Goal: Information Seeking & Learning: Check status

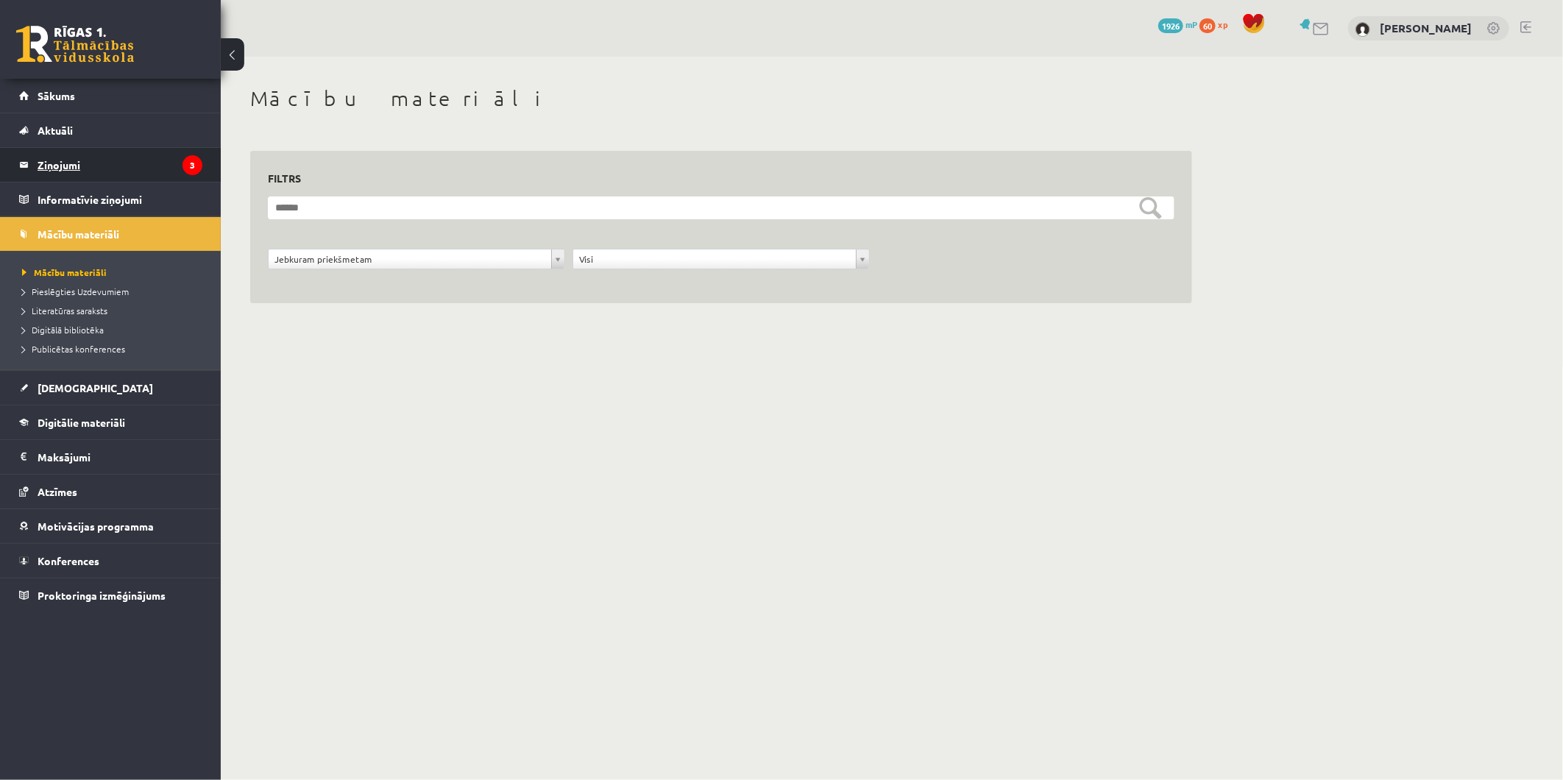
click at [147, 165] on legend "Ziņojumi 3" at bounding box center [120, 165] width 165 height 34
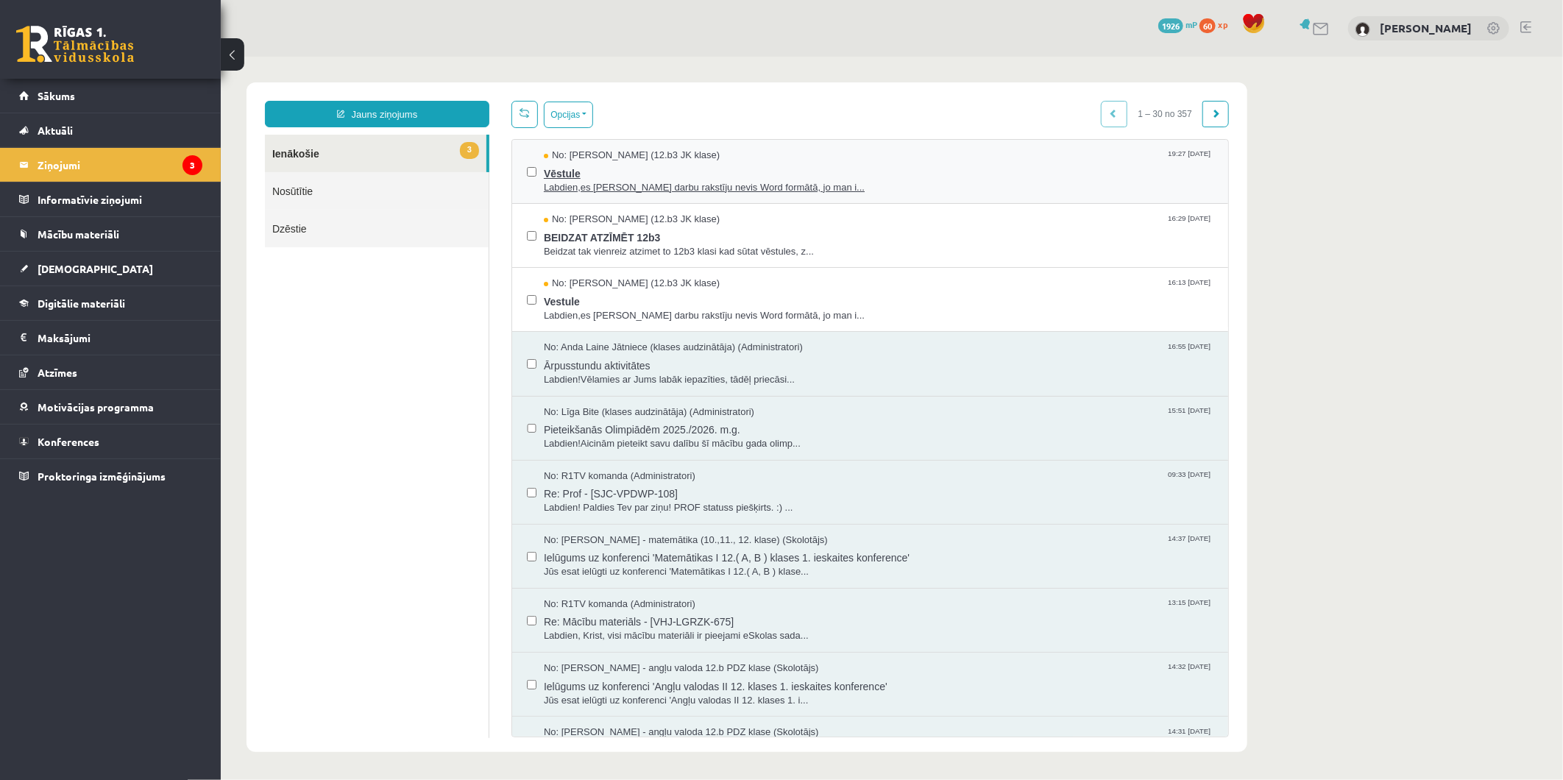
click at [665, 177] on span "Vēstule" at bounding box center [878, 171] width 670 height 18
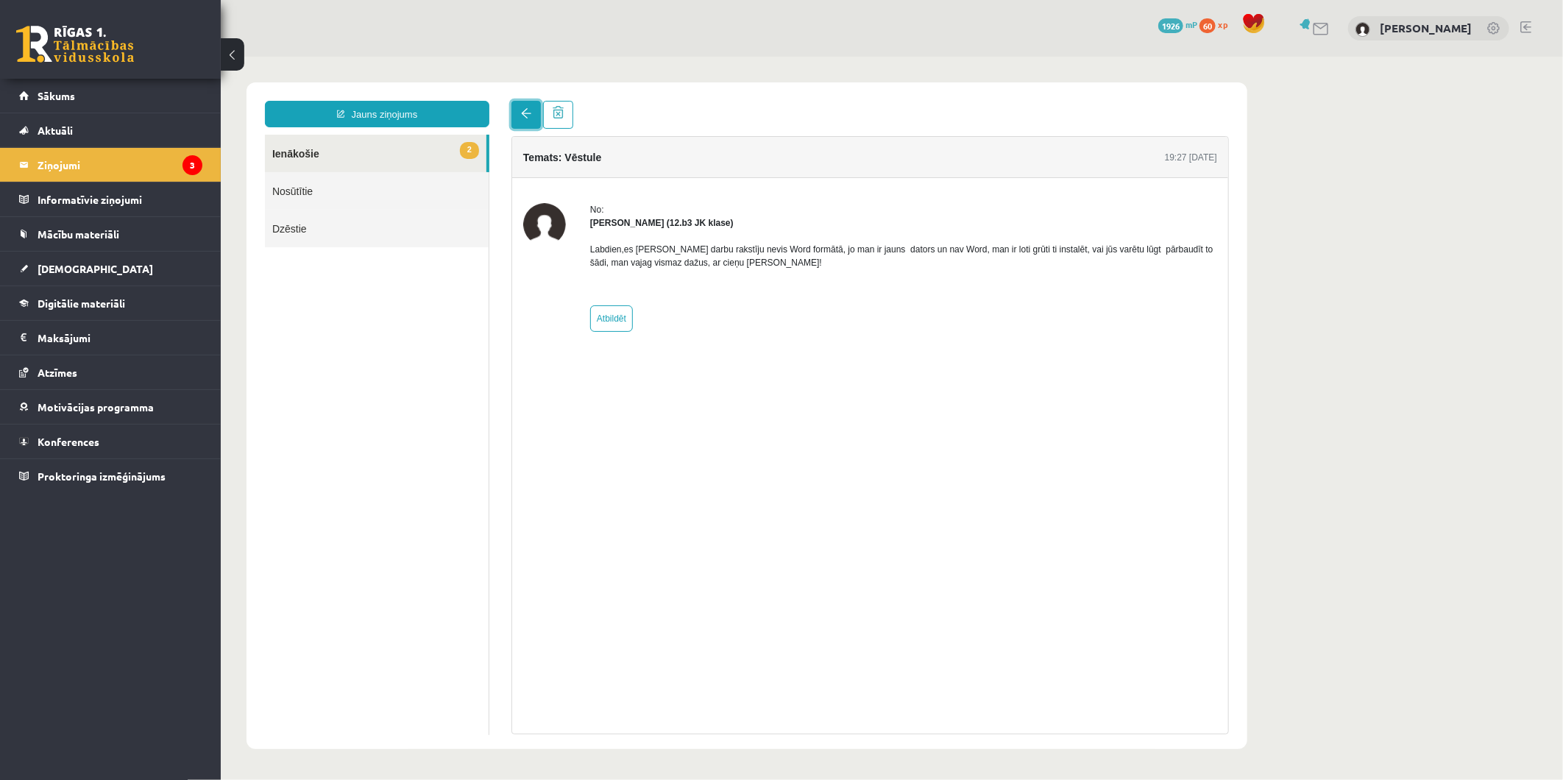
click at [517, 107] on link at bounding box center [525, 114] width 29 height 28
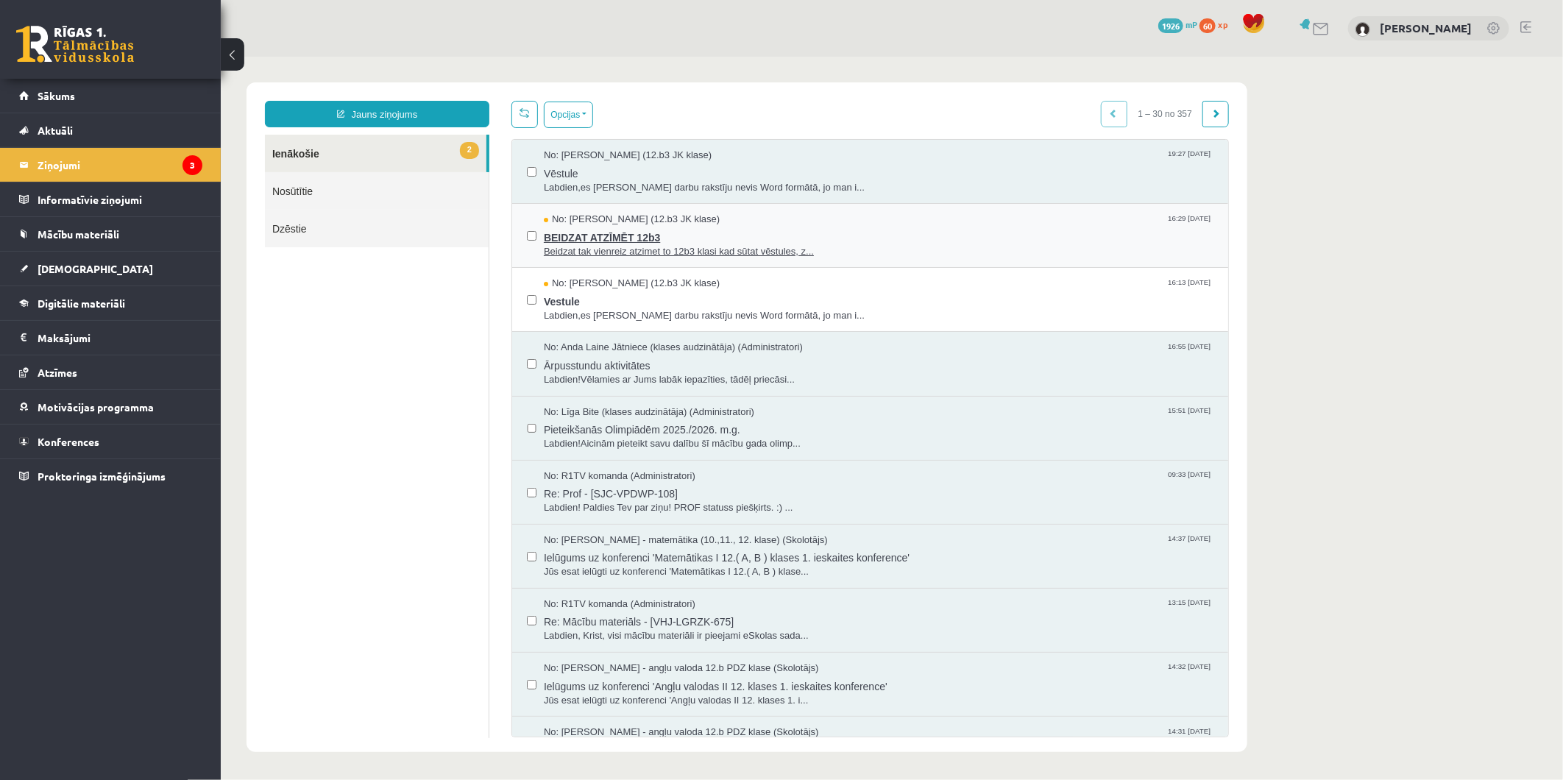
click at [731, 230] on span "BEIDZAT ATZĪMĒT 12b3" at bounding box center [878, 235] width 670 height 18
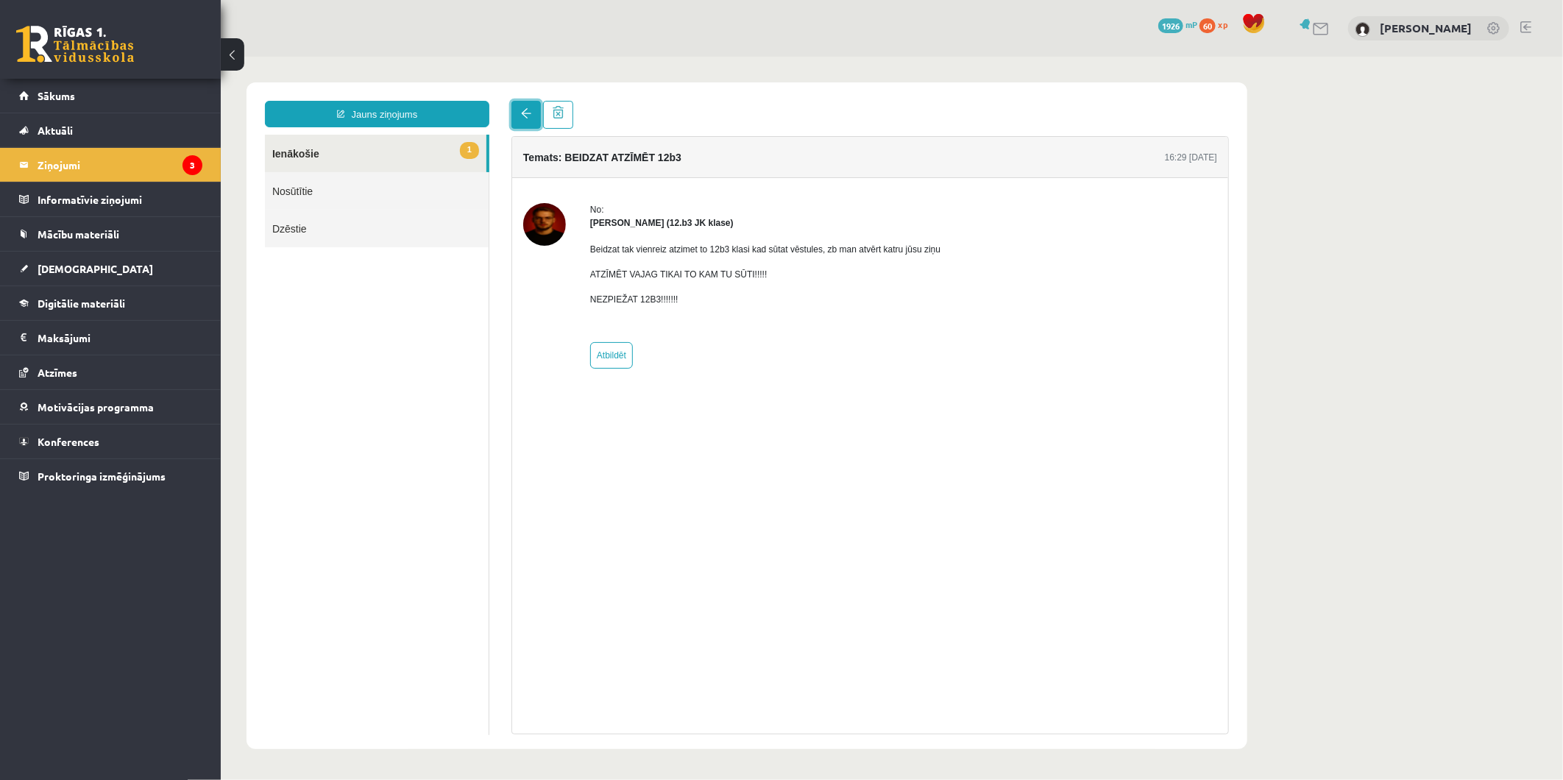
click at [540, 124] on link at bounding box center [525, 114] width 29 height 28
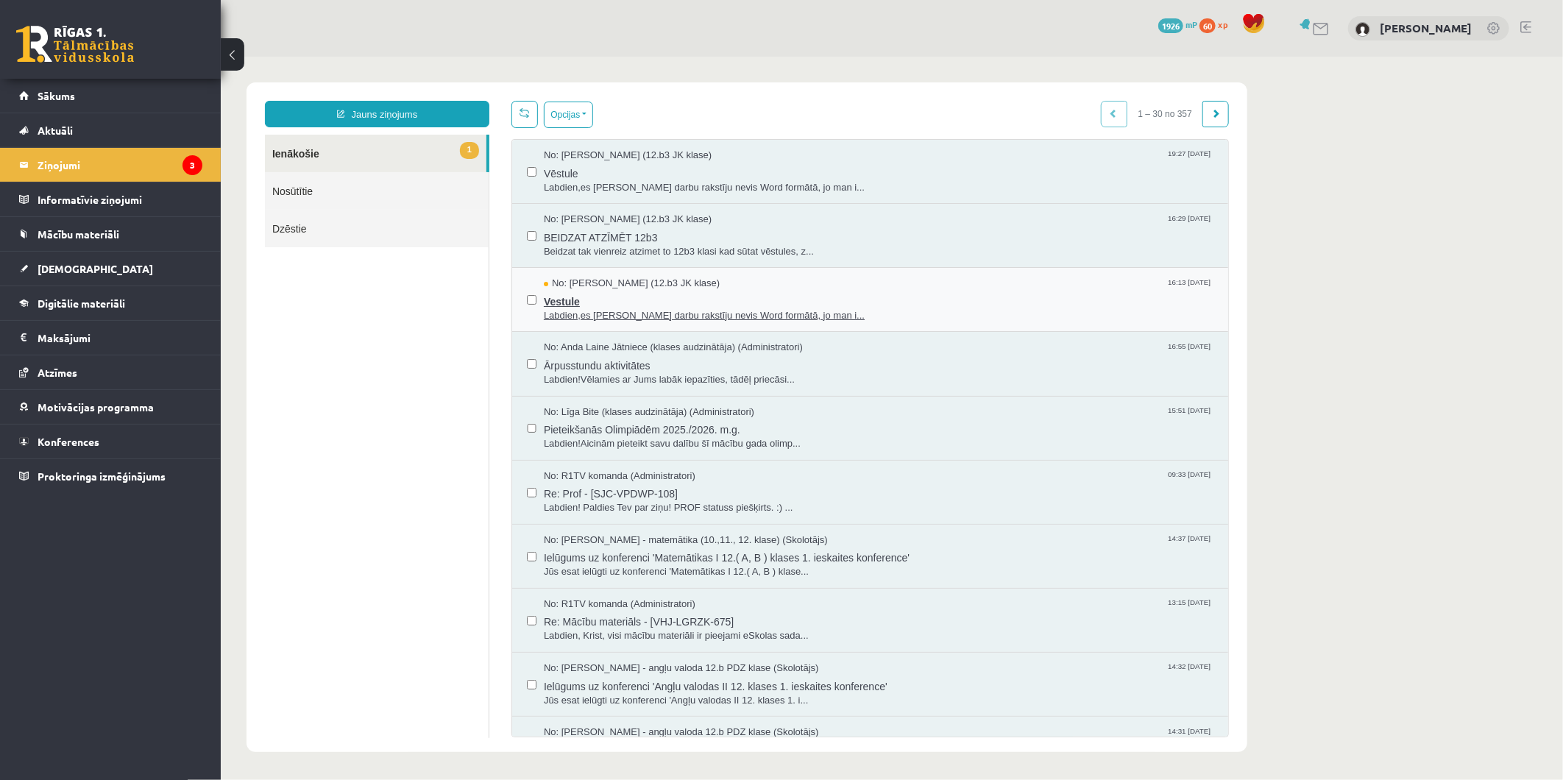
click at [699, 290] on span "Vestule" at bounding box center [878, 299] width 670 height 18
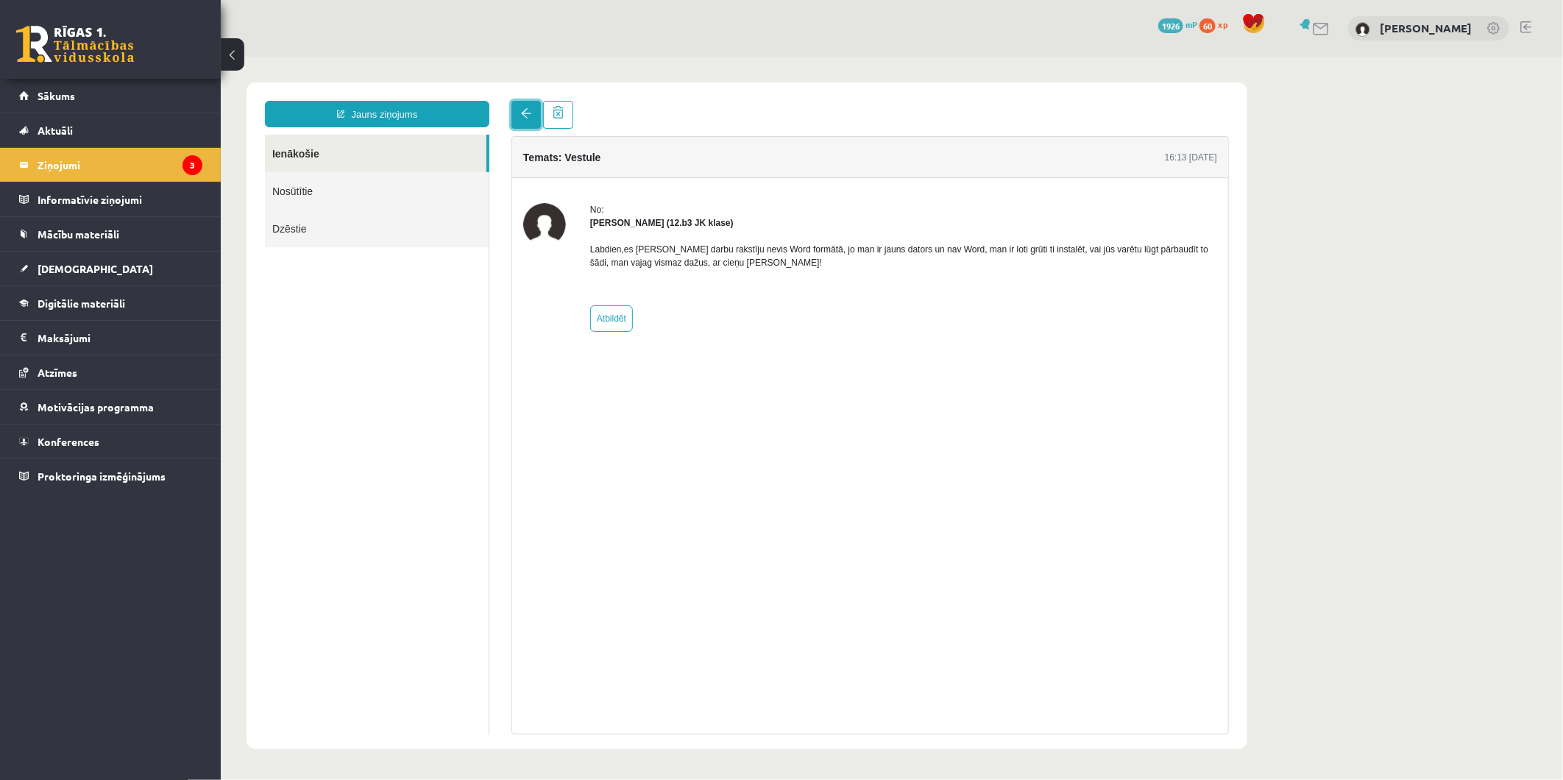
click at [531, 116] on link at bounding box center [525, 114] width 29 height 28
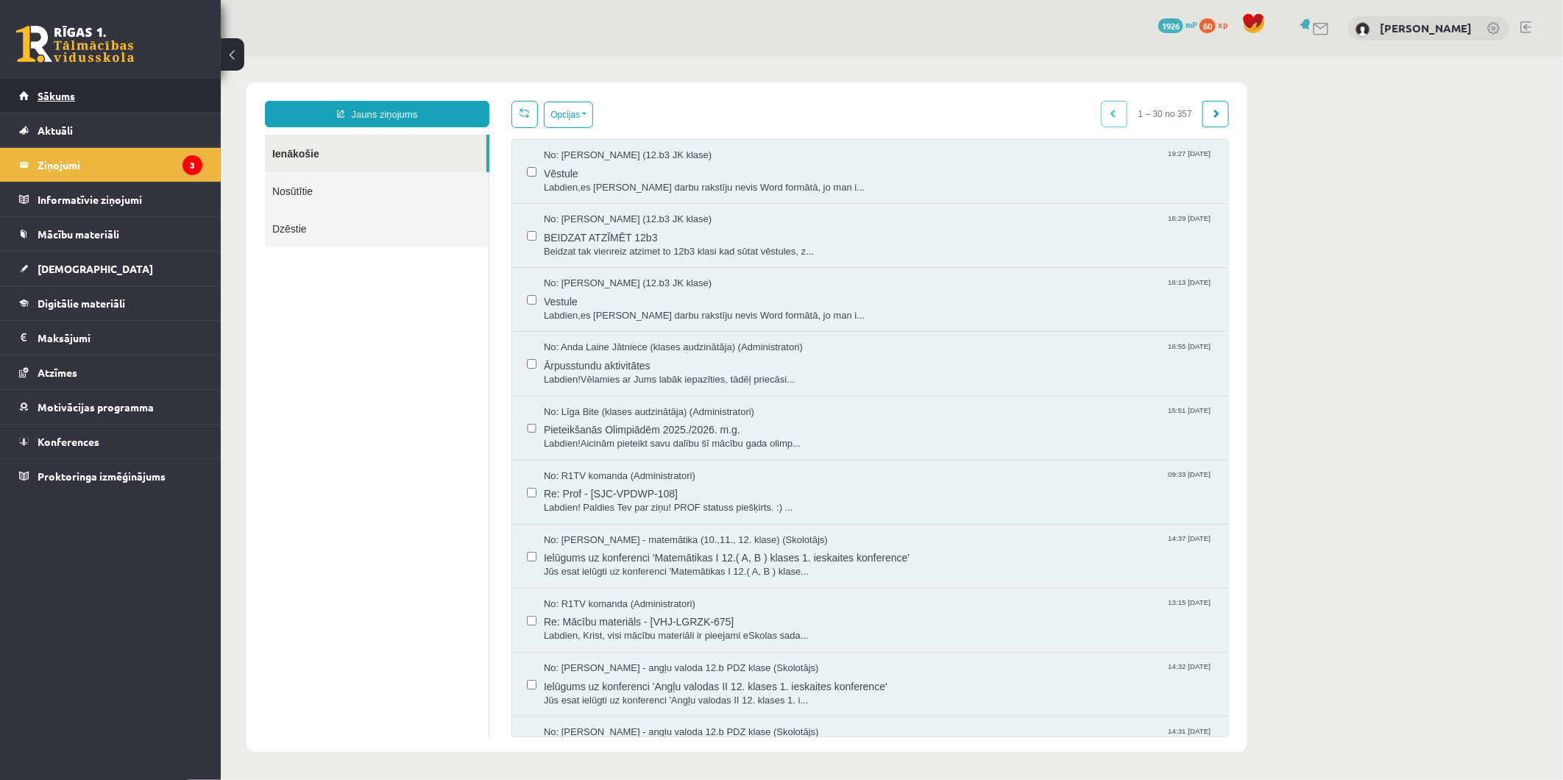
click at [102, 84] on link "Sākums" at bounding box center [110, 96] width 183 height 34
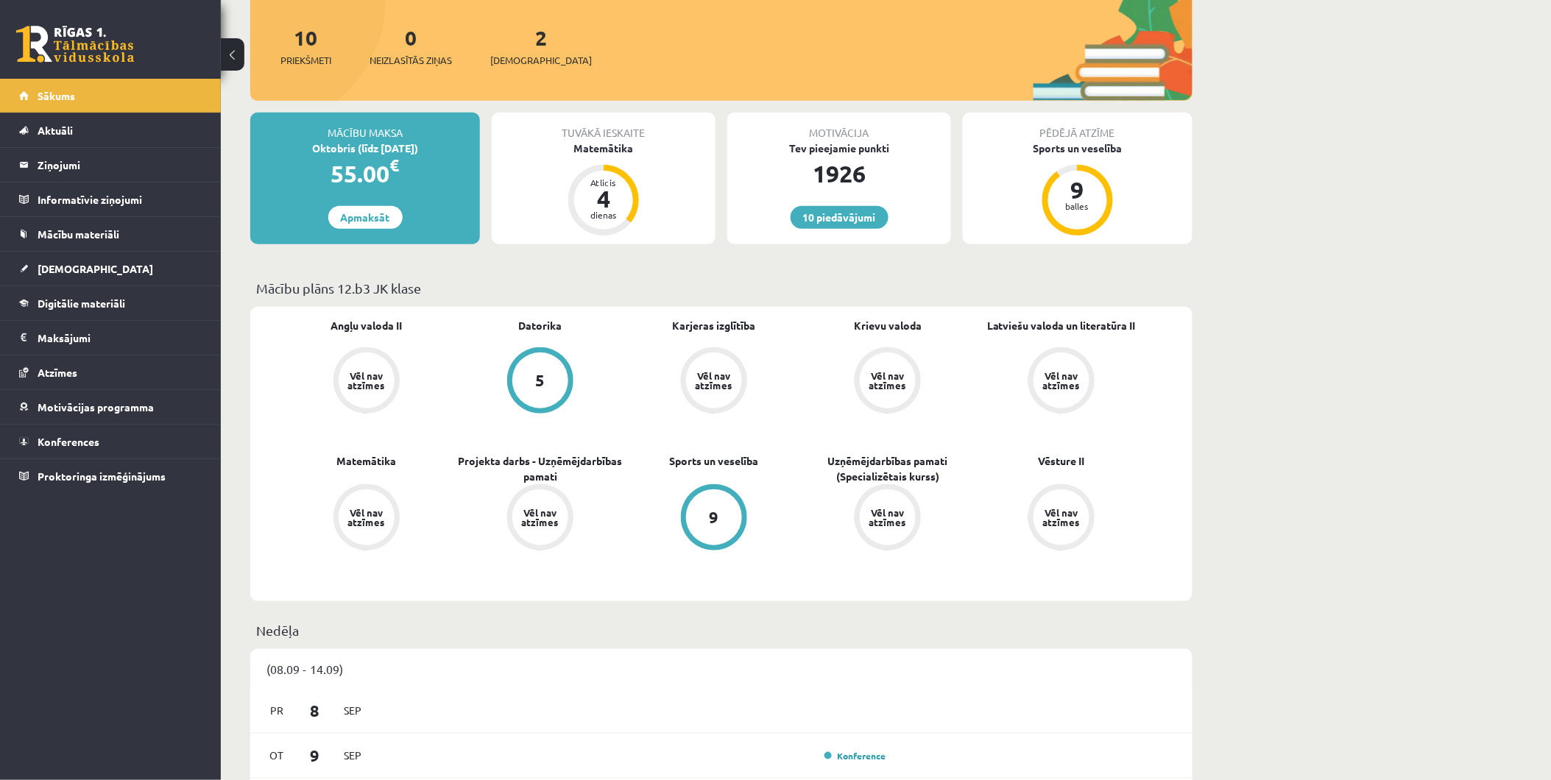
scroll to position [163, 0]
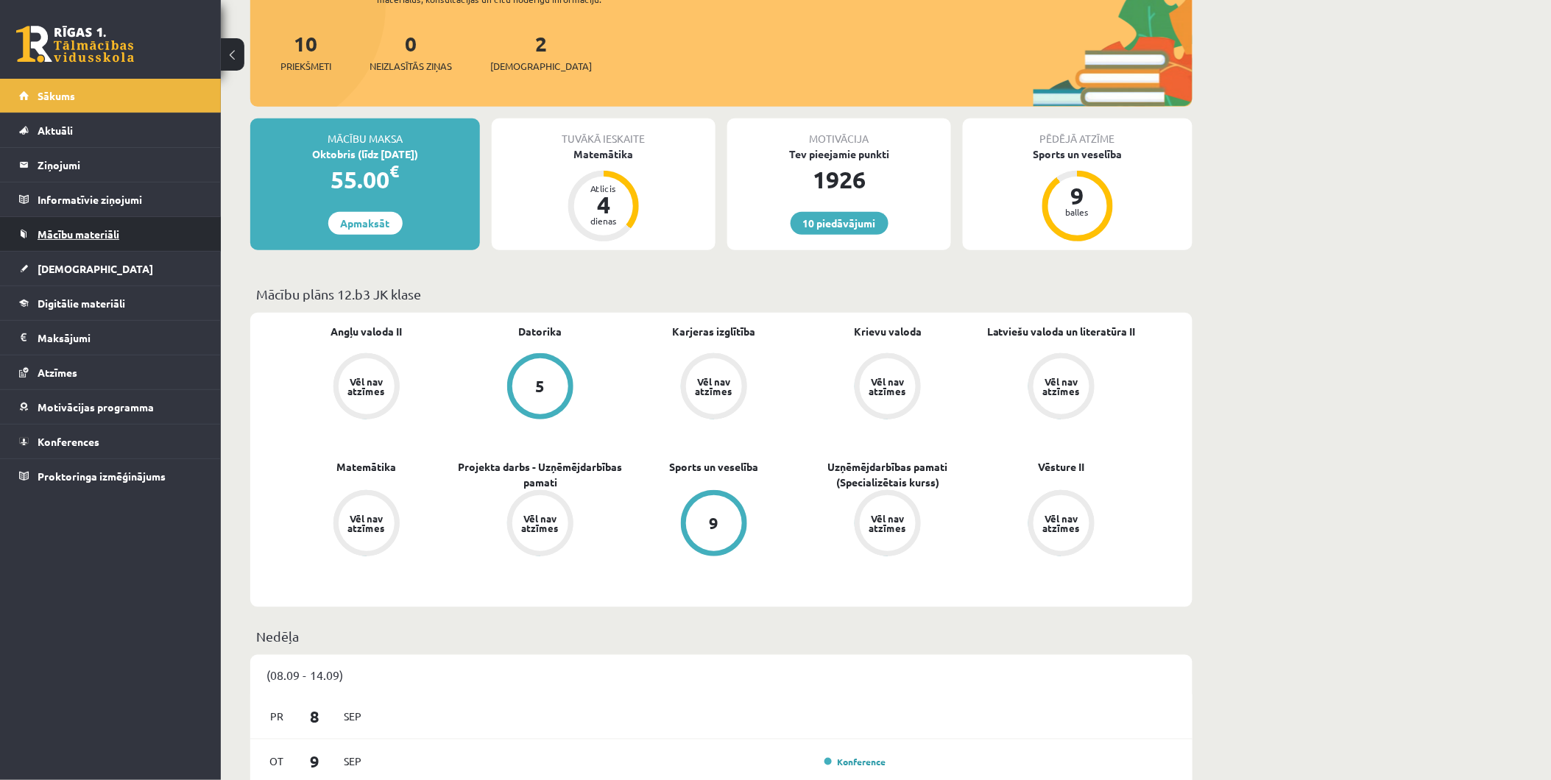
click at [57, 241] on link "Mācību materiāli" at bounding box center [110, 234] width 183 height 34
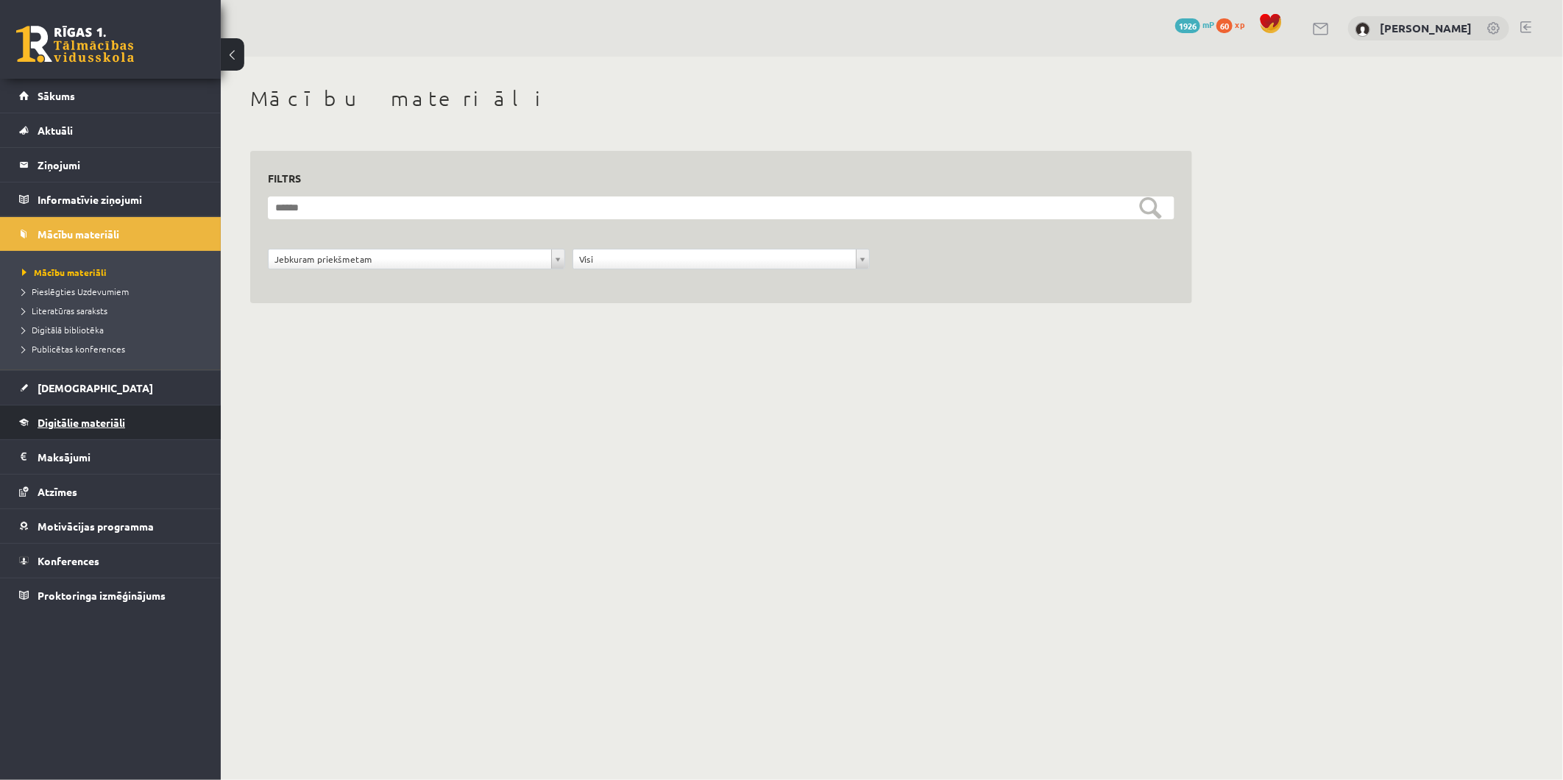
click at [74, 428] on link "Digitālie materiāli" at bounding box center [110, 423] width 183 height 34
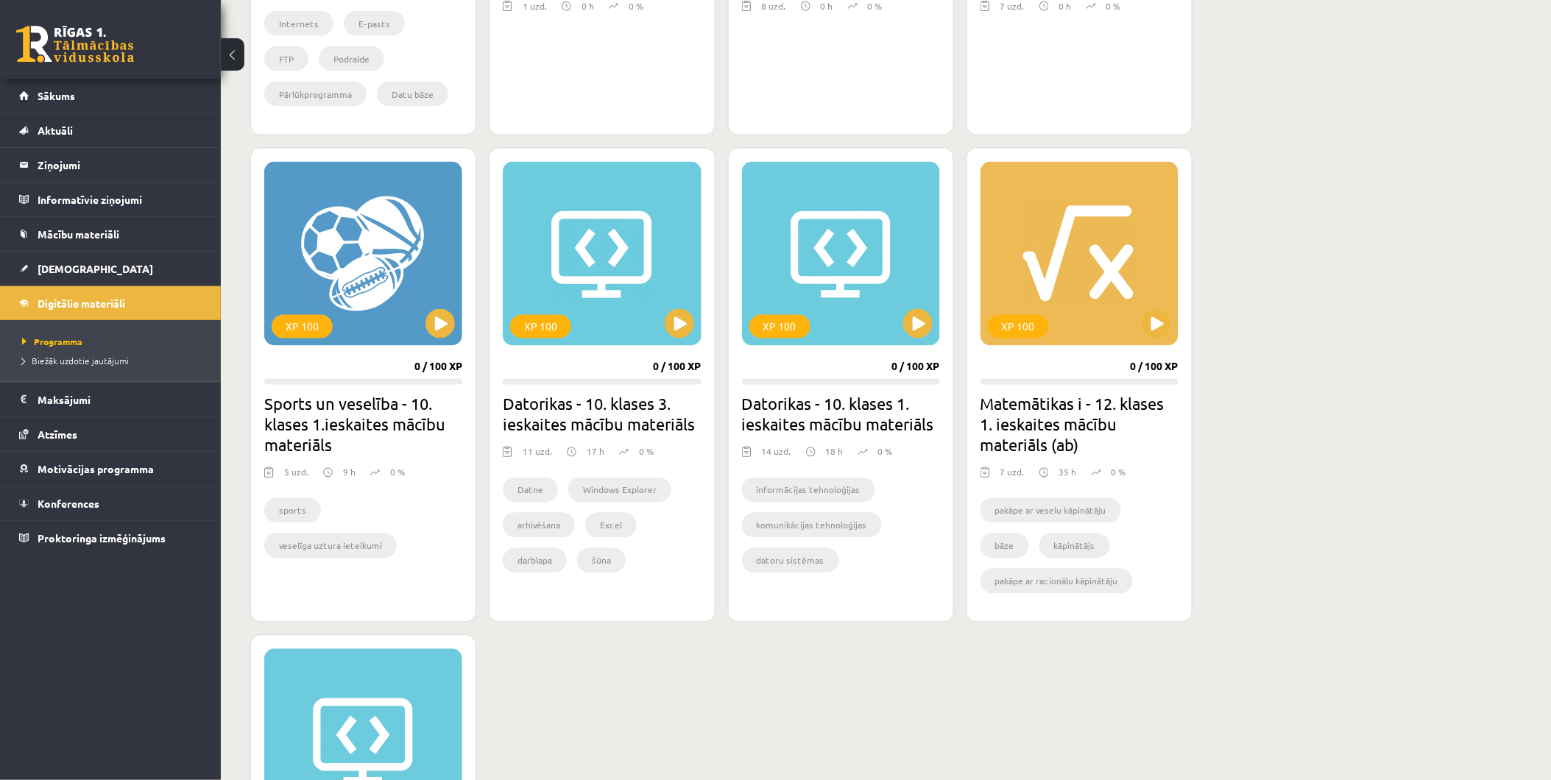
scroll to position [681, 0]
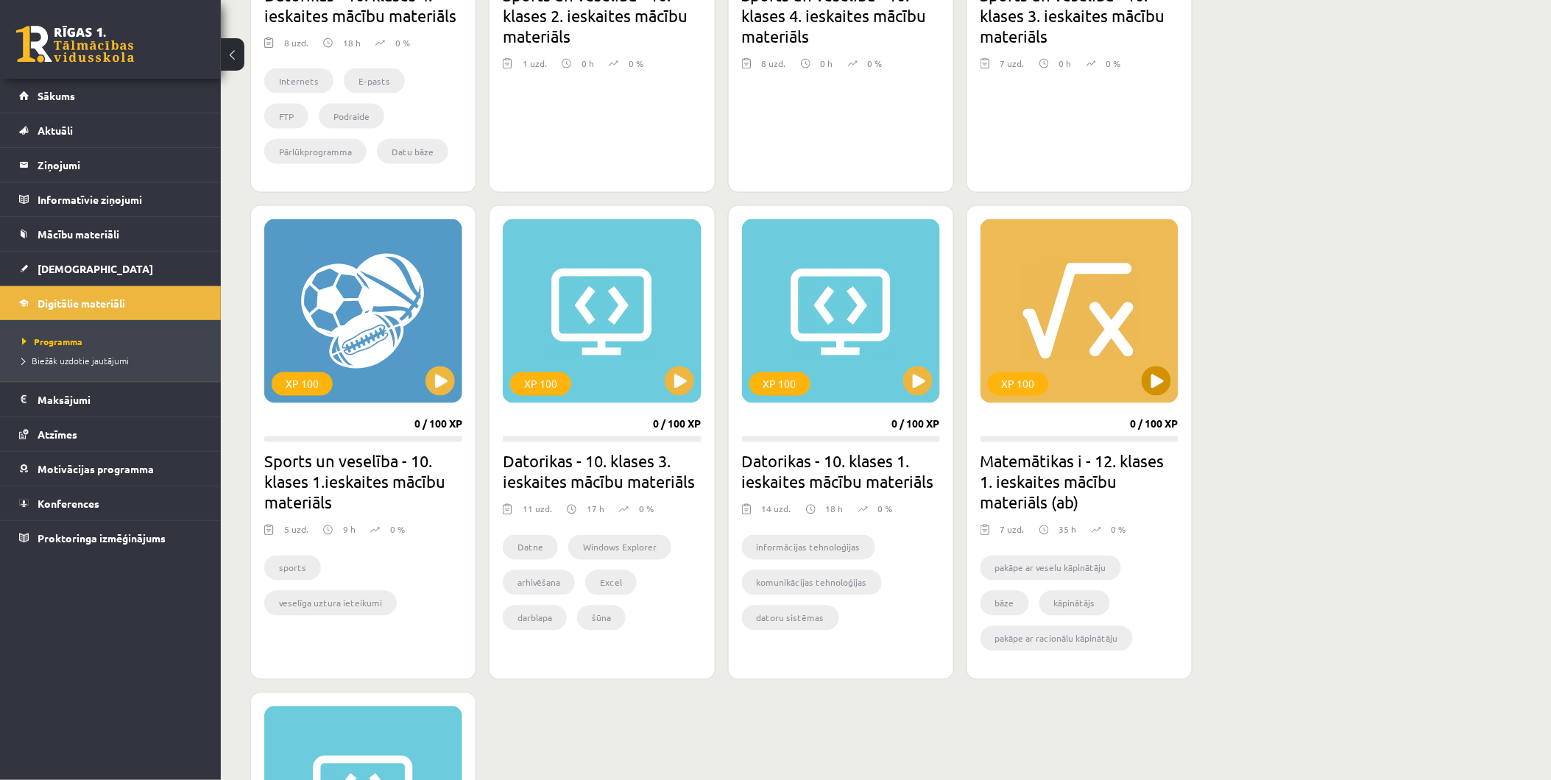
click at [1085, 314] on div "XP 100" at bounding box center [1079, 311] width 198 height 184
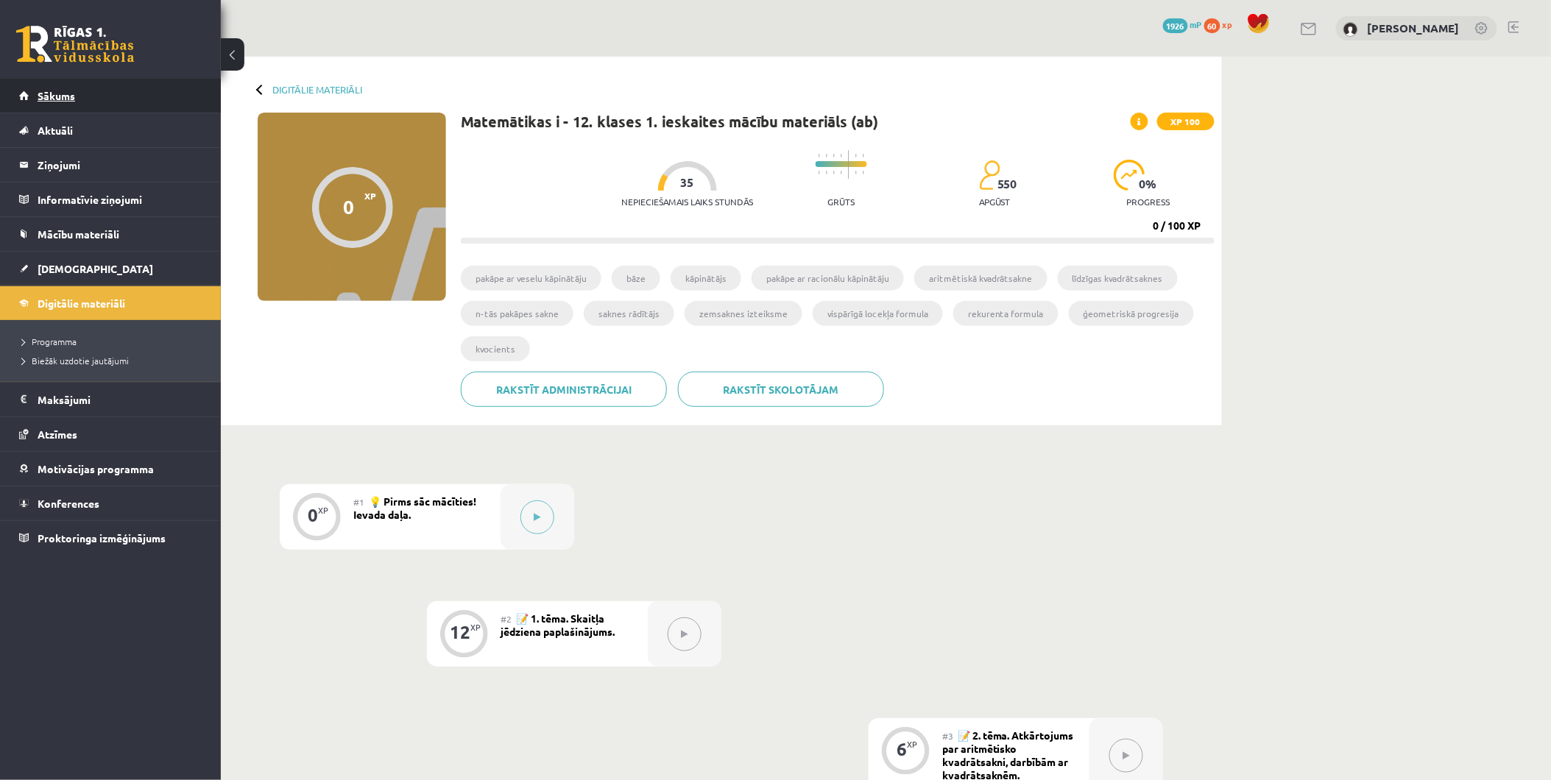
click at [135, 91] on link "Sākums" at bounding box center [110, 96] width 183 height 34
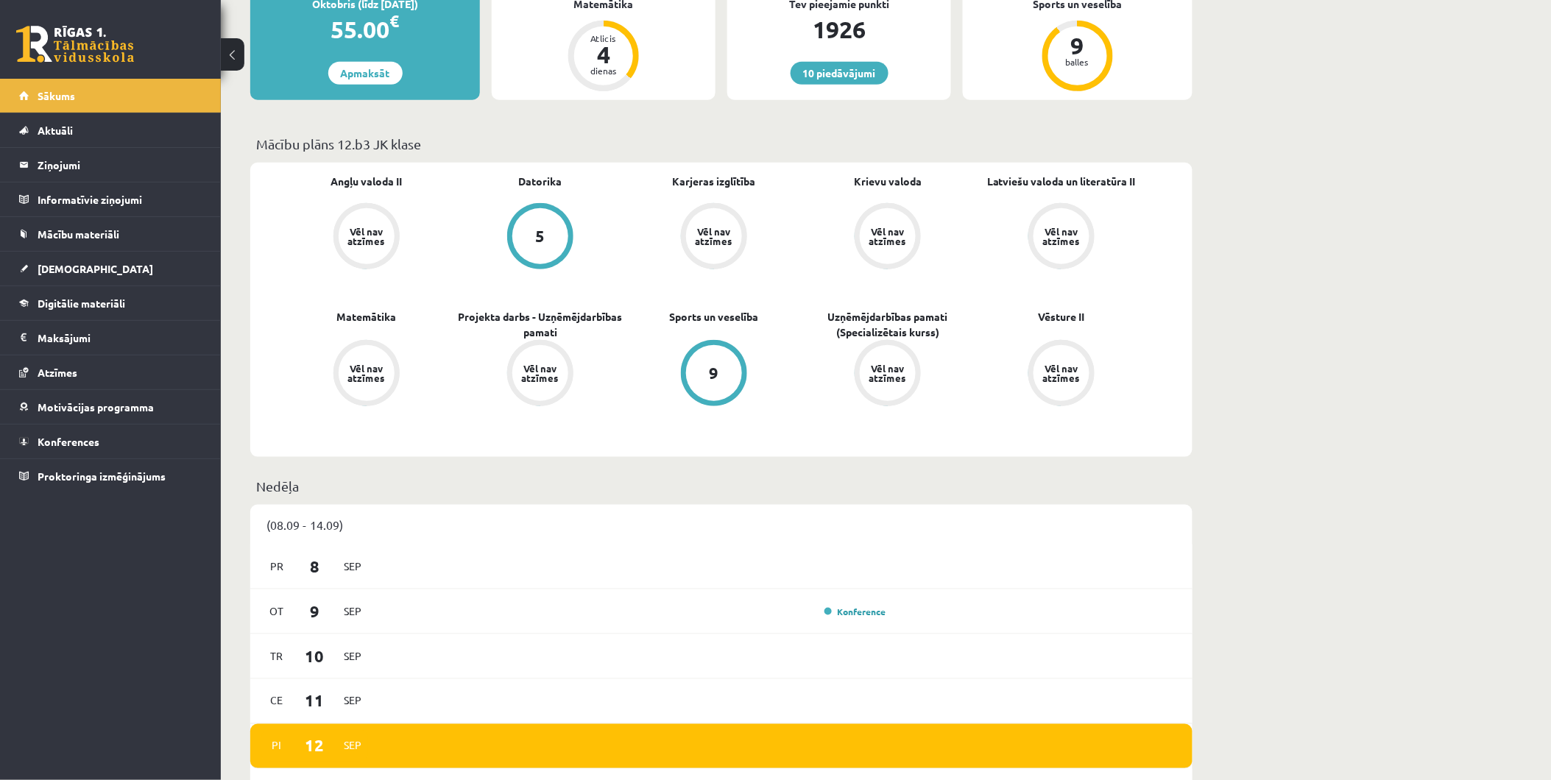
scroll to position [218, 0]
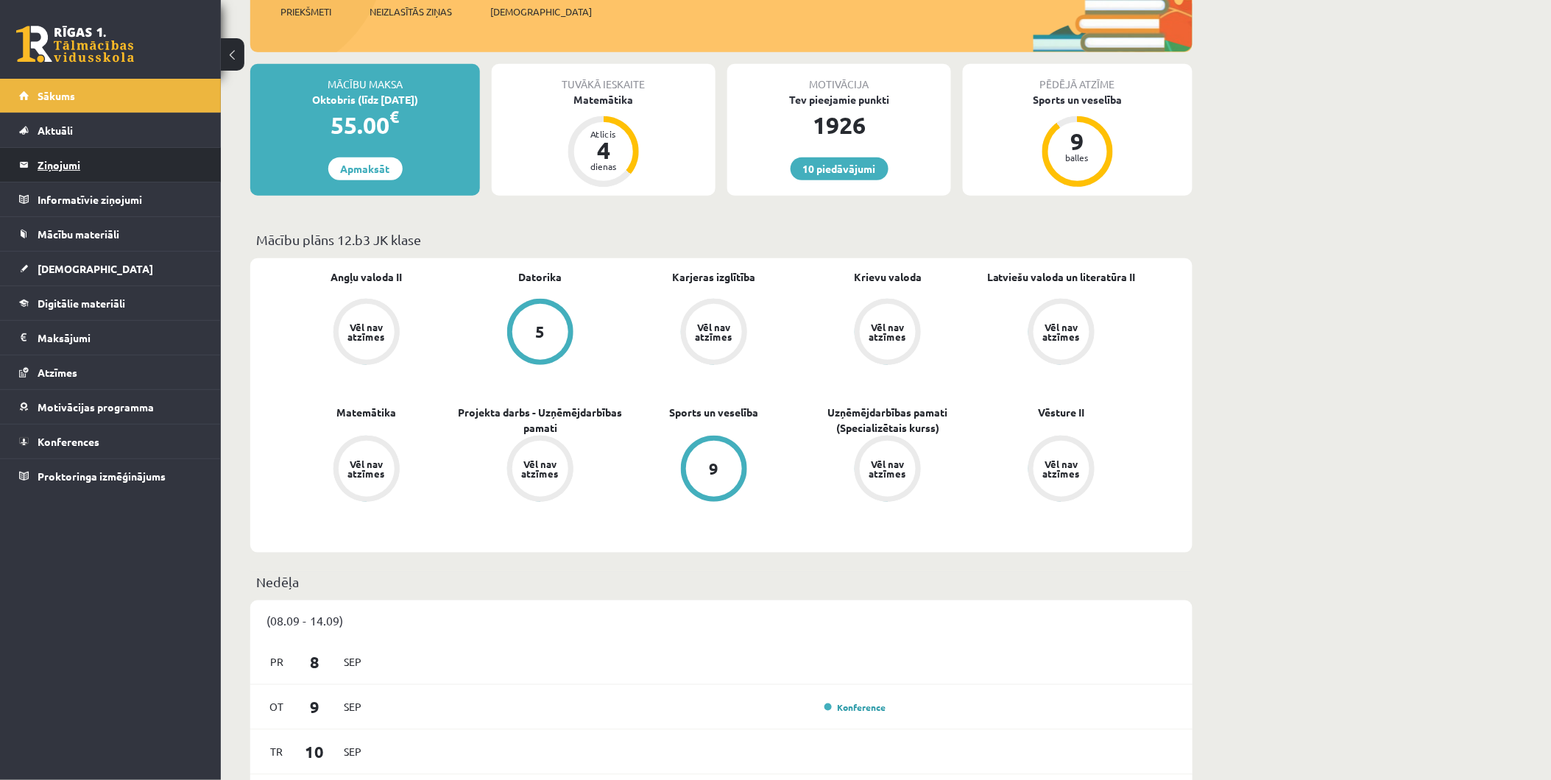
click at [82, 157] on legend "Ziņojumi 0" at bounding box center [120, 165] width 165 height 34
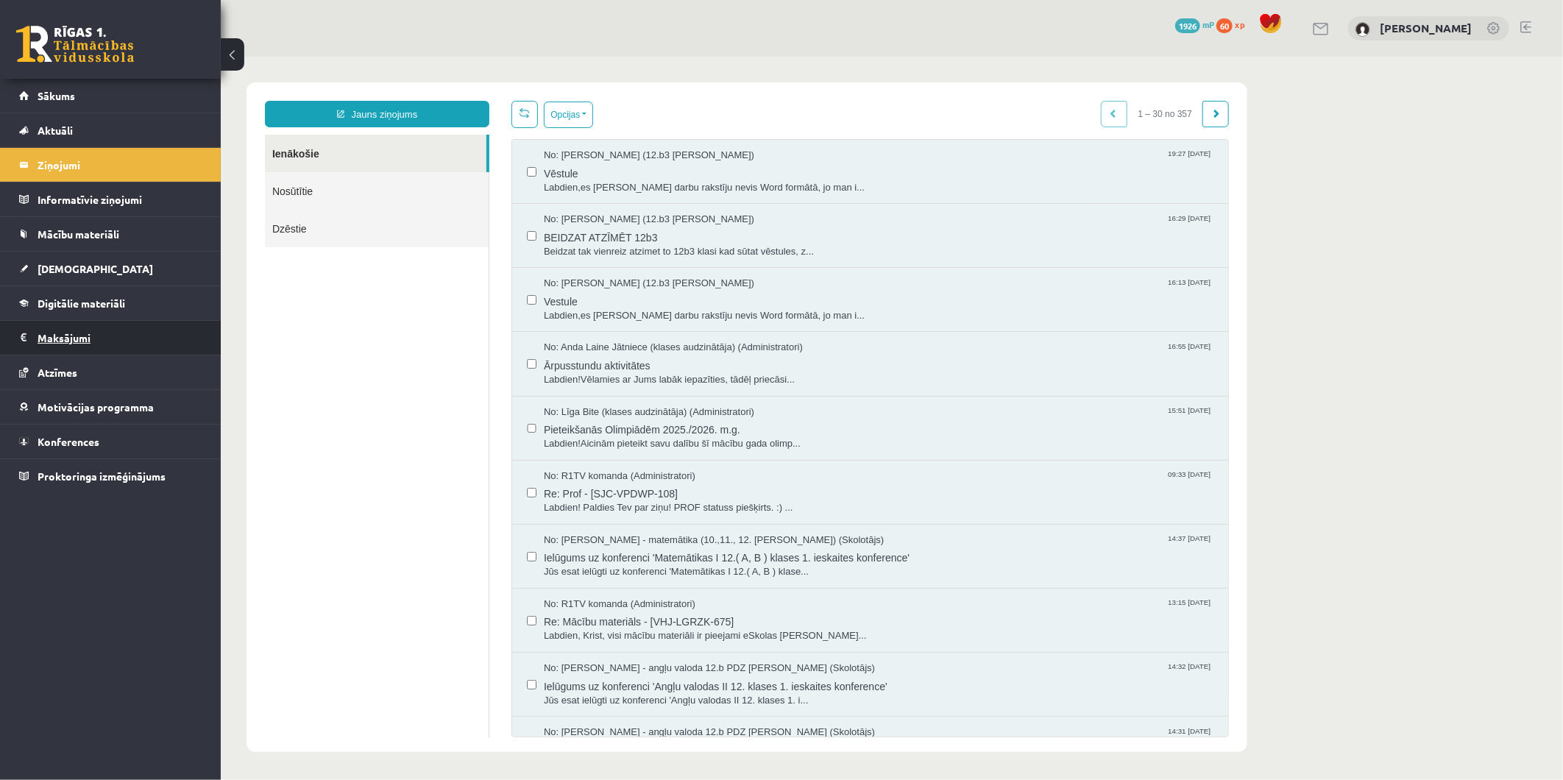
click at [90, 340] on legend "Maksājumi 0" at bounding box center [120, 338] width 165 height 34
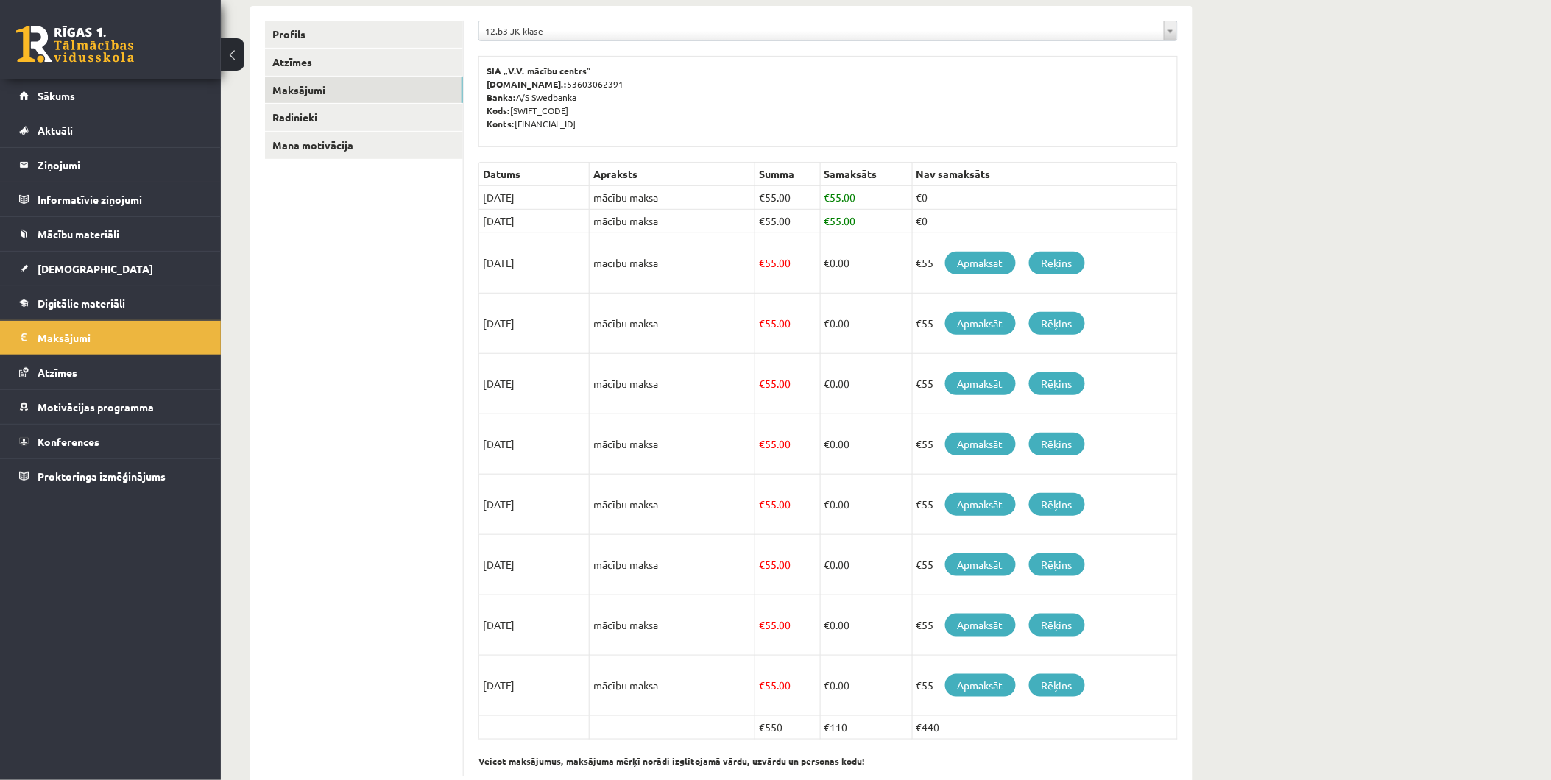
scroll to position [190, 0]
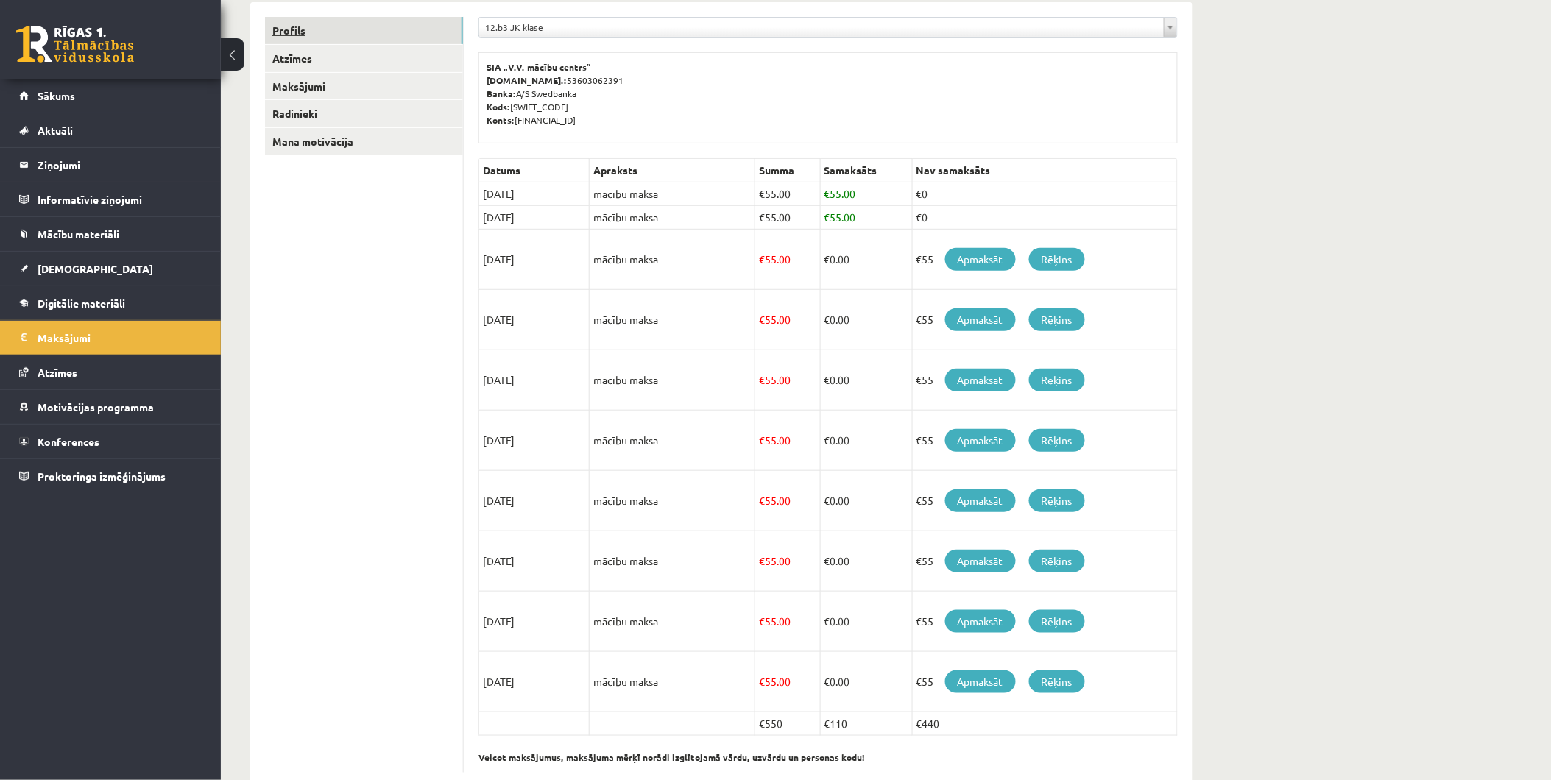
click at [337, 33] on link "Profils" at bounding box center [364, 30] width 198 height 27
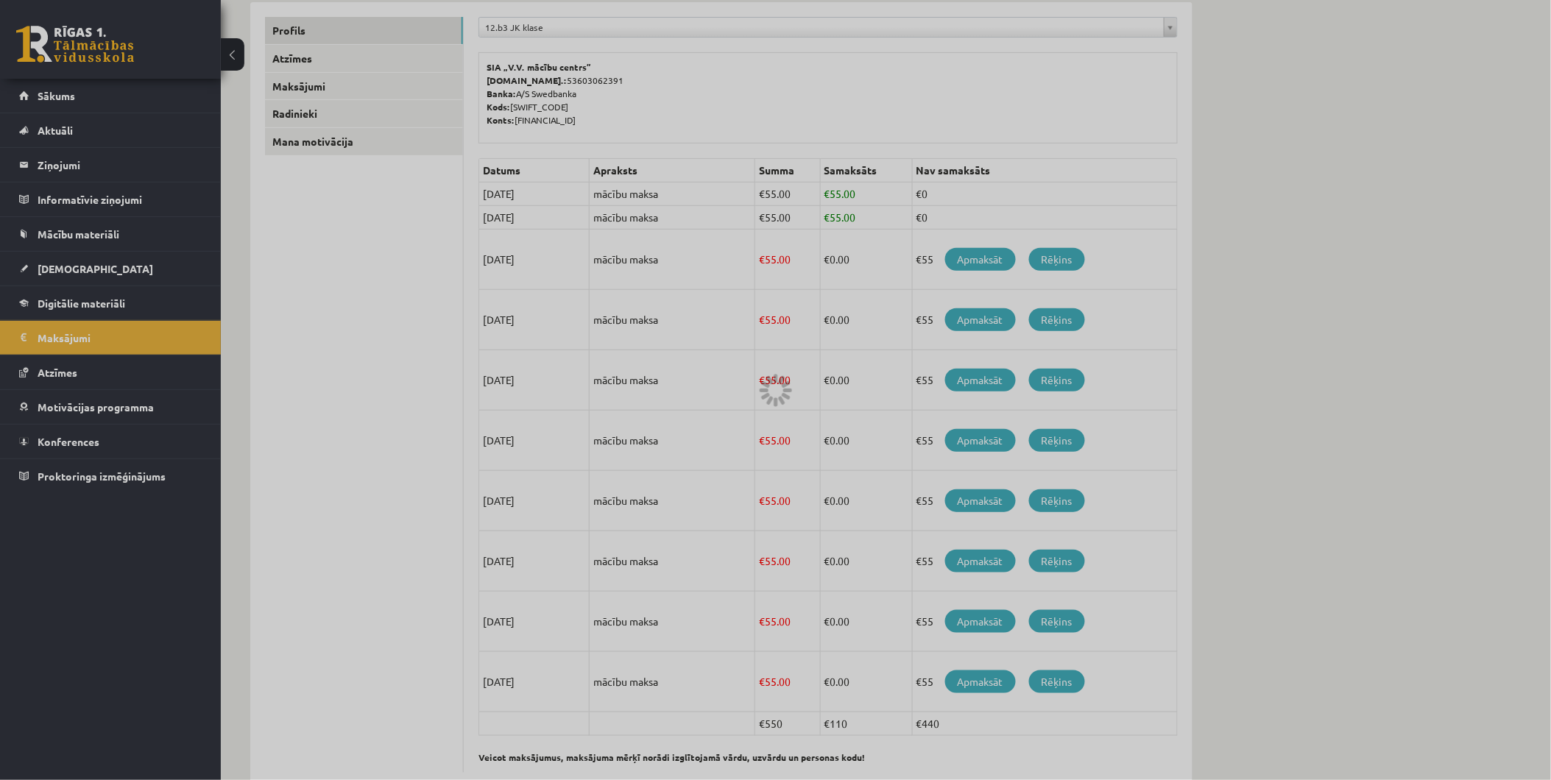
scroll to position [107, 0]
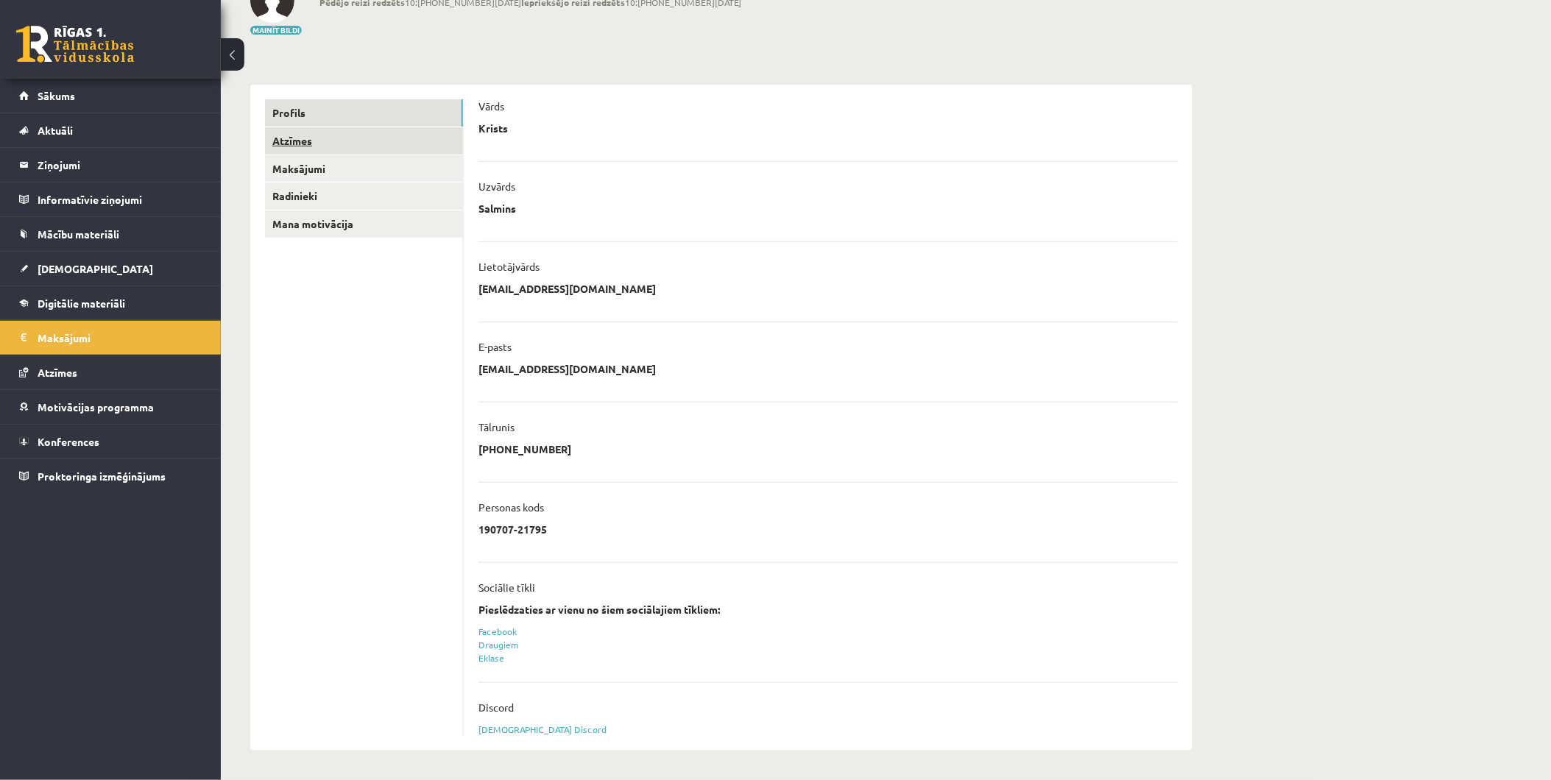
click at [365, 141] on link "Atzīmes" at bounding box center [364, 140] width 198 height 27
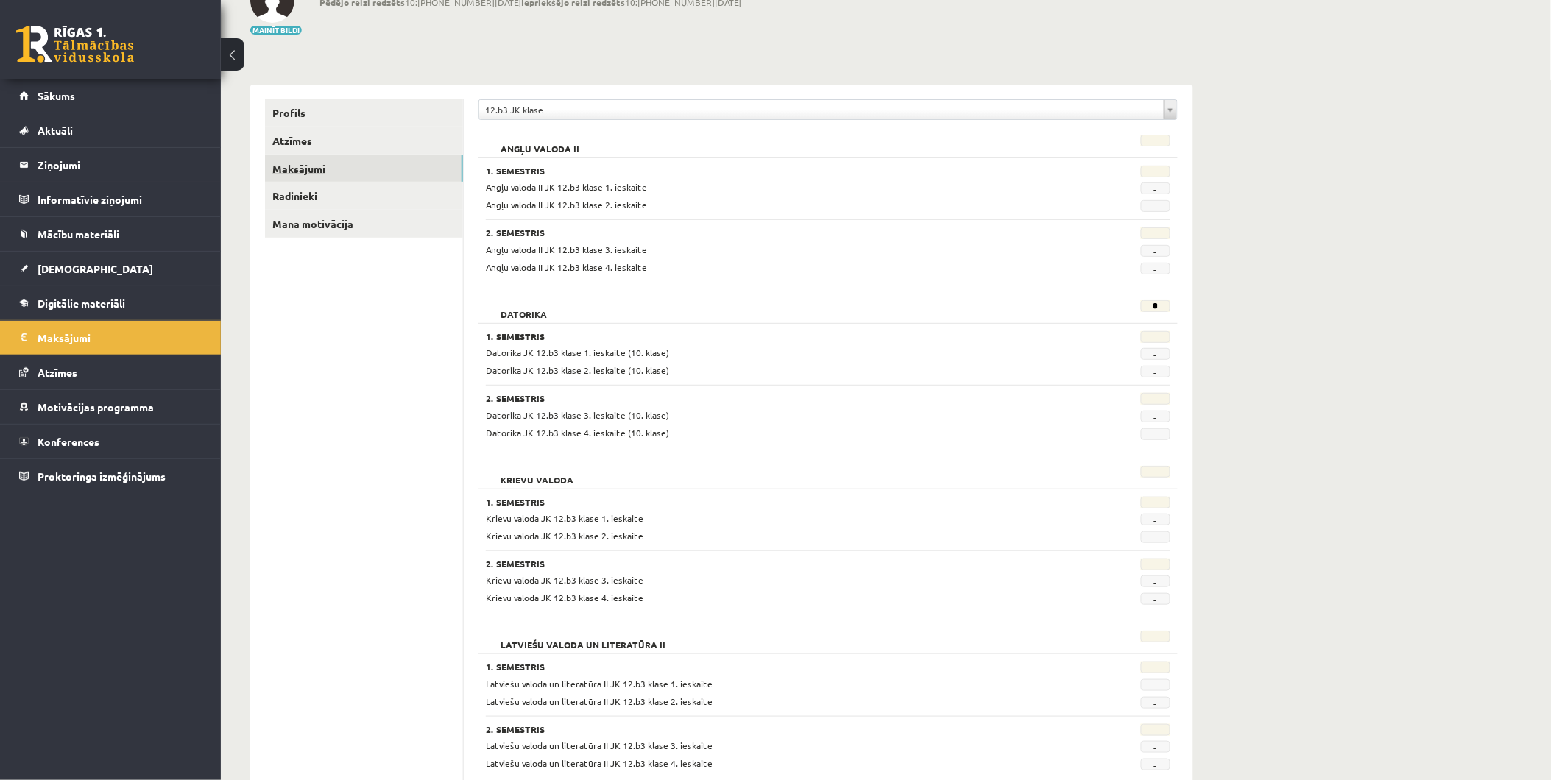
click at [378, 172] on link "Maksājumi" at bounding box center [364, 168] width 198 height 27
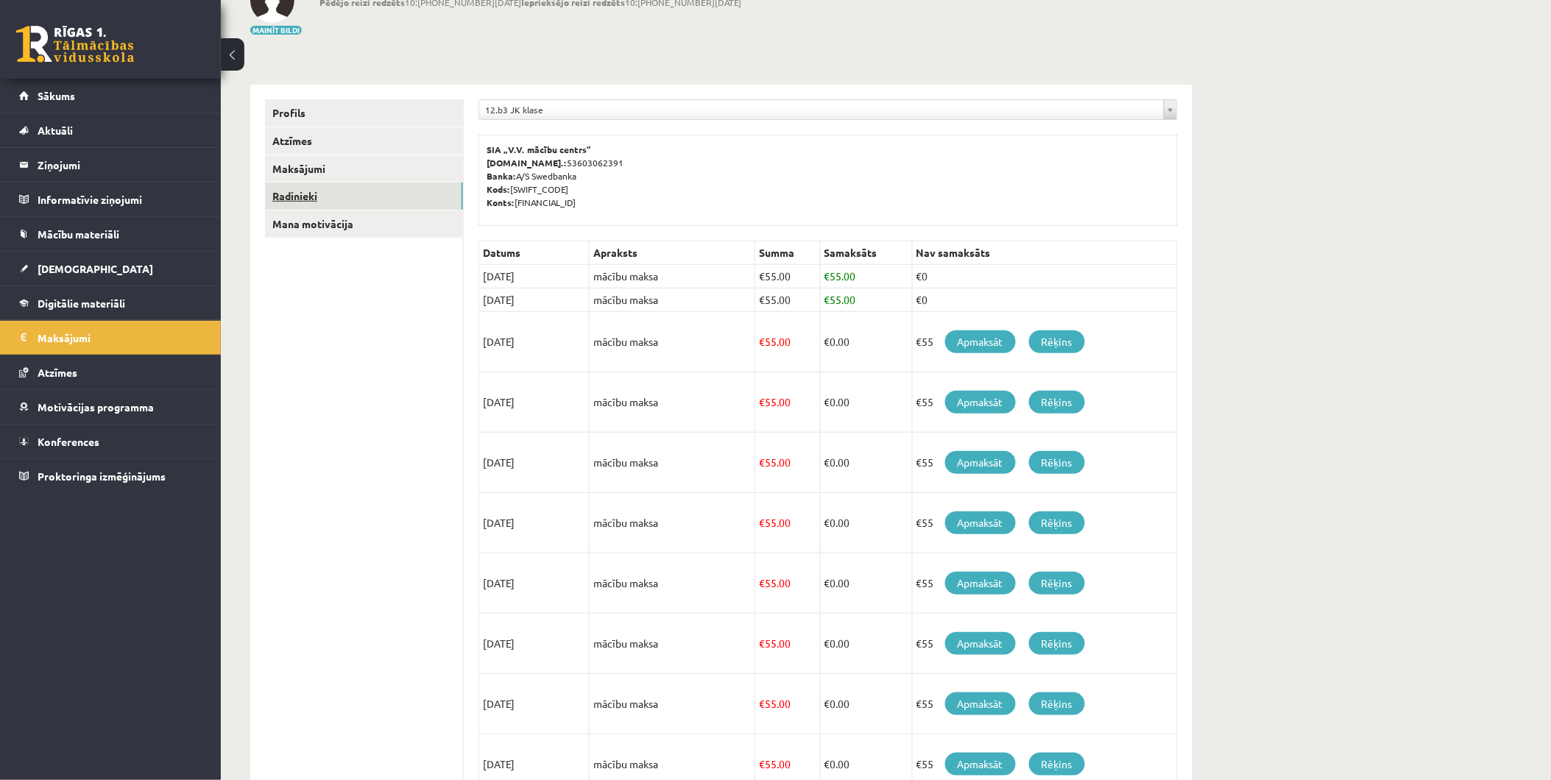
click at [370, 205] on link "Radinieki" at bounding box center [364, 196] width 198 height 27
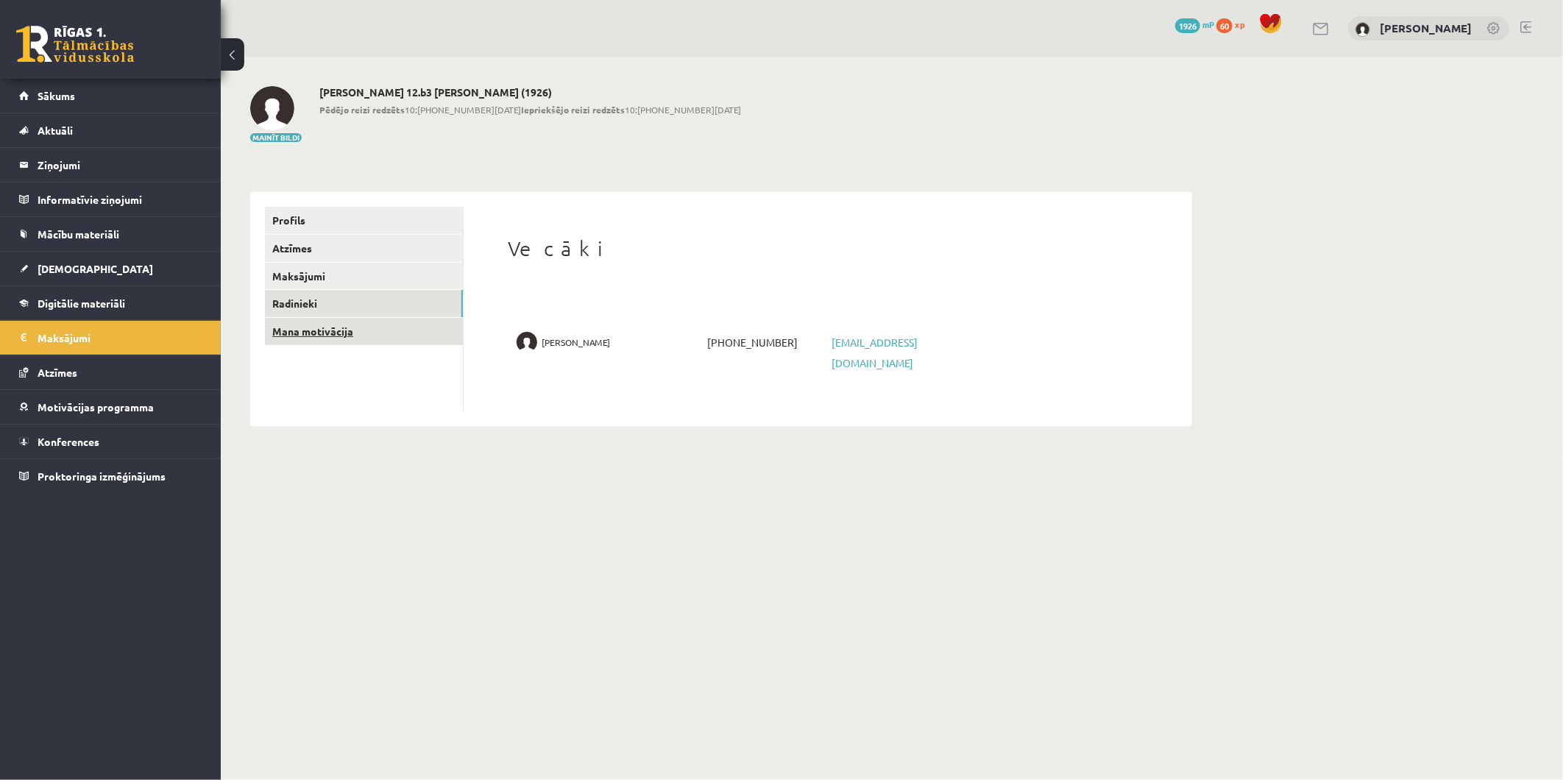
click at [342, 340] on link "Mana motivācija" at bounding box center [364, 331] width 198 height 27
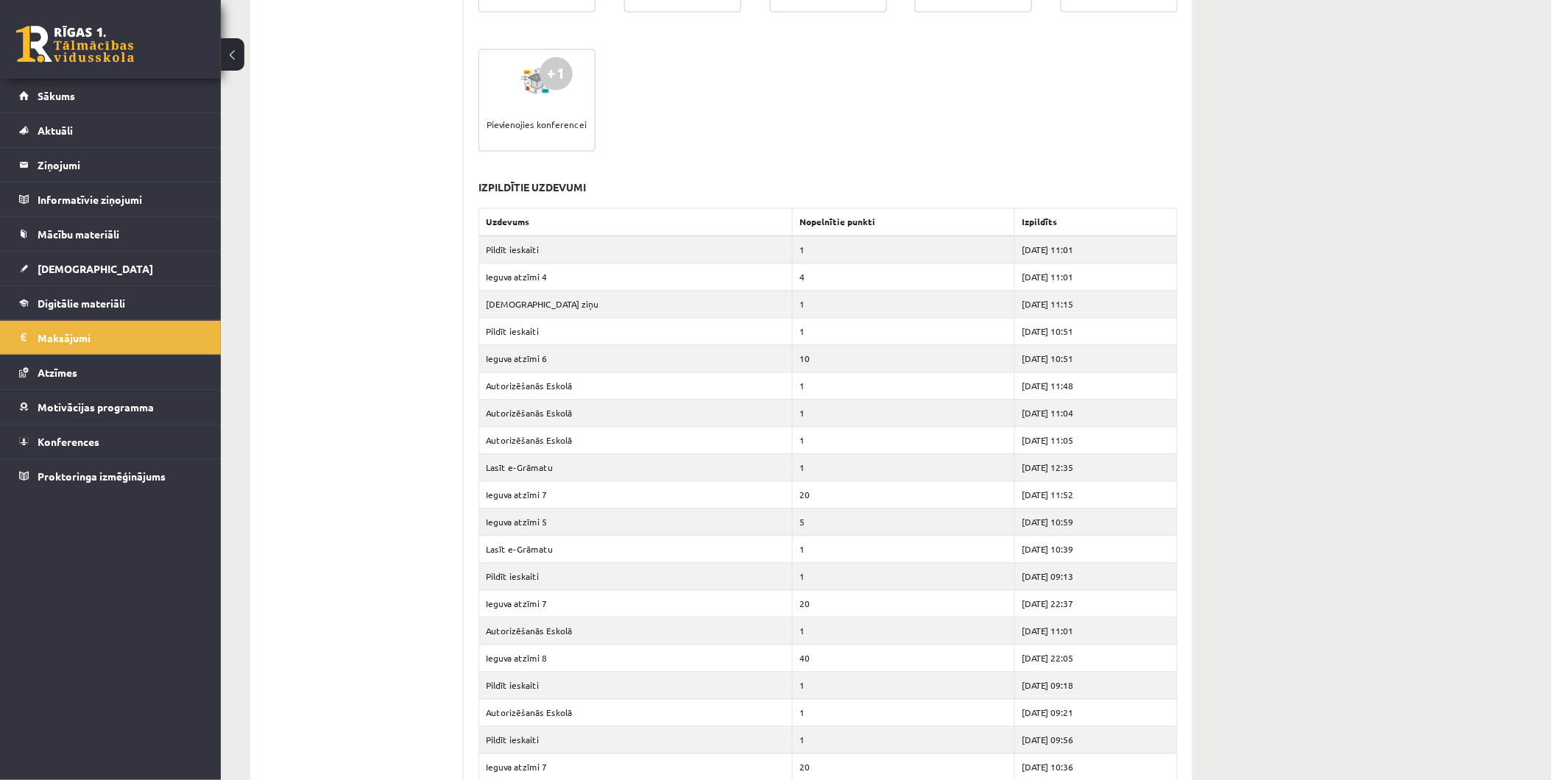
scroll to position [716, 0]
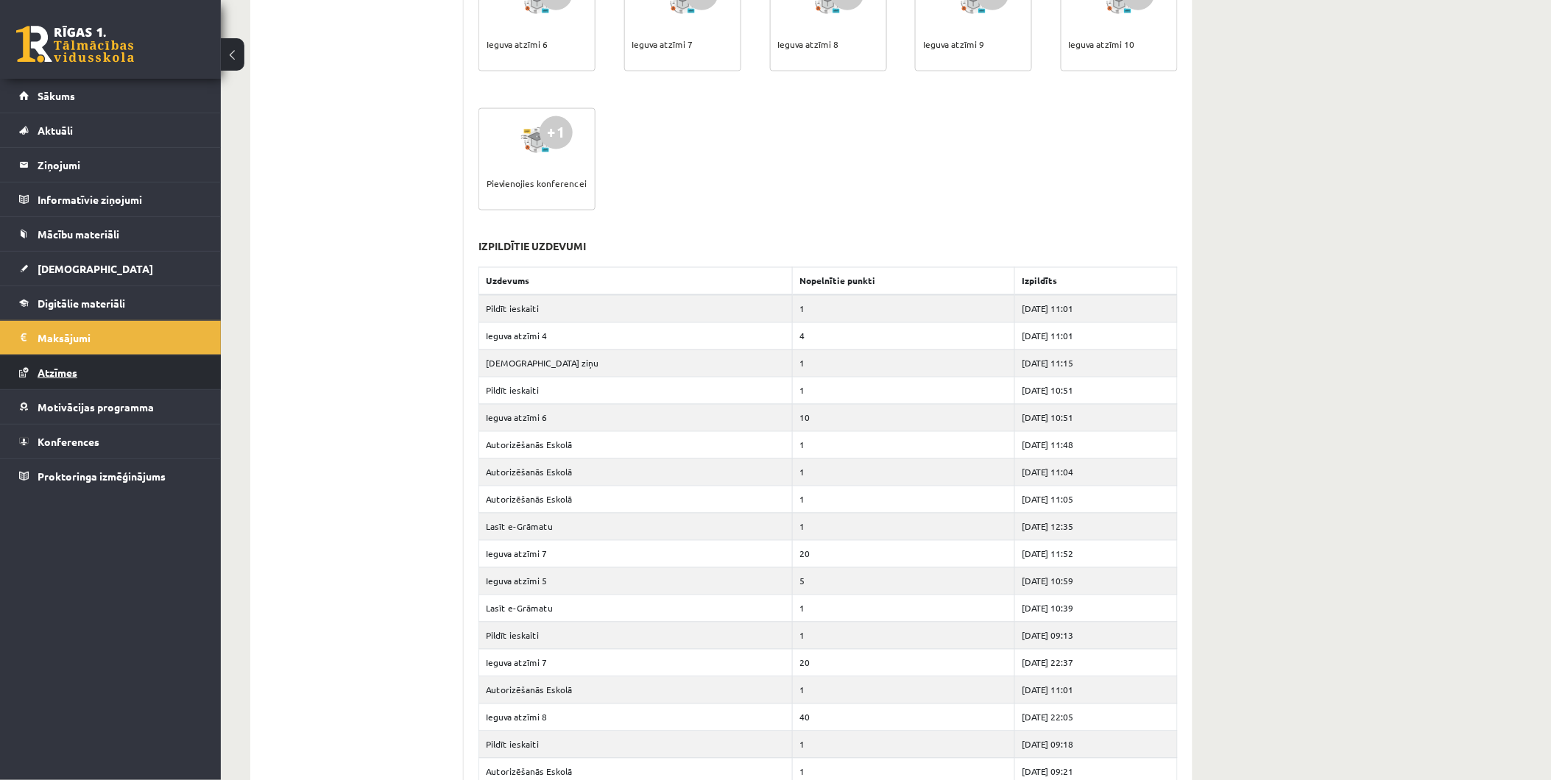
click at [107, 374] on link "Atzīmes" at bounding box center [110, 373] width 183 height 34
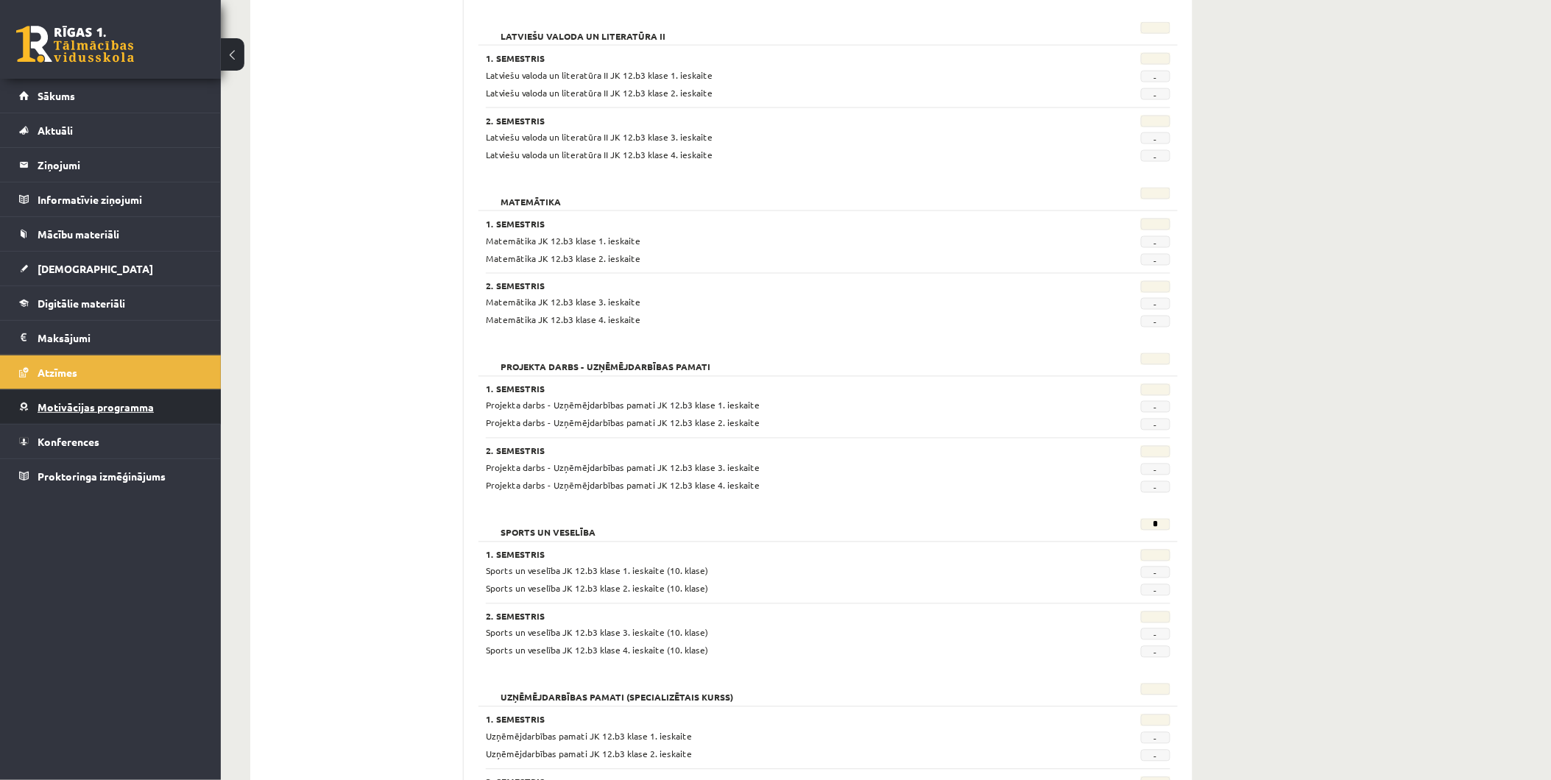
click at [196, 403] on link "Motivācijas programma" at bounding box center [110, 407] width 183 height 34
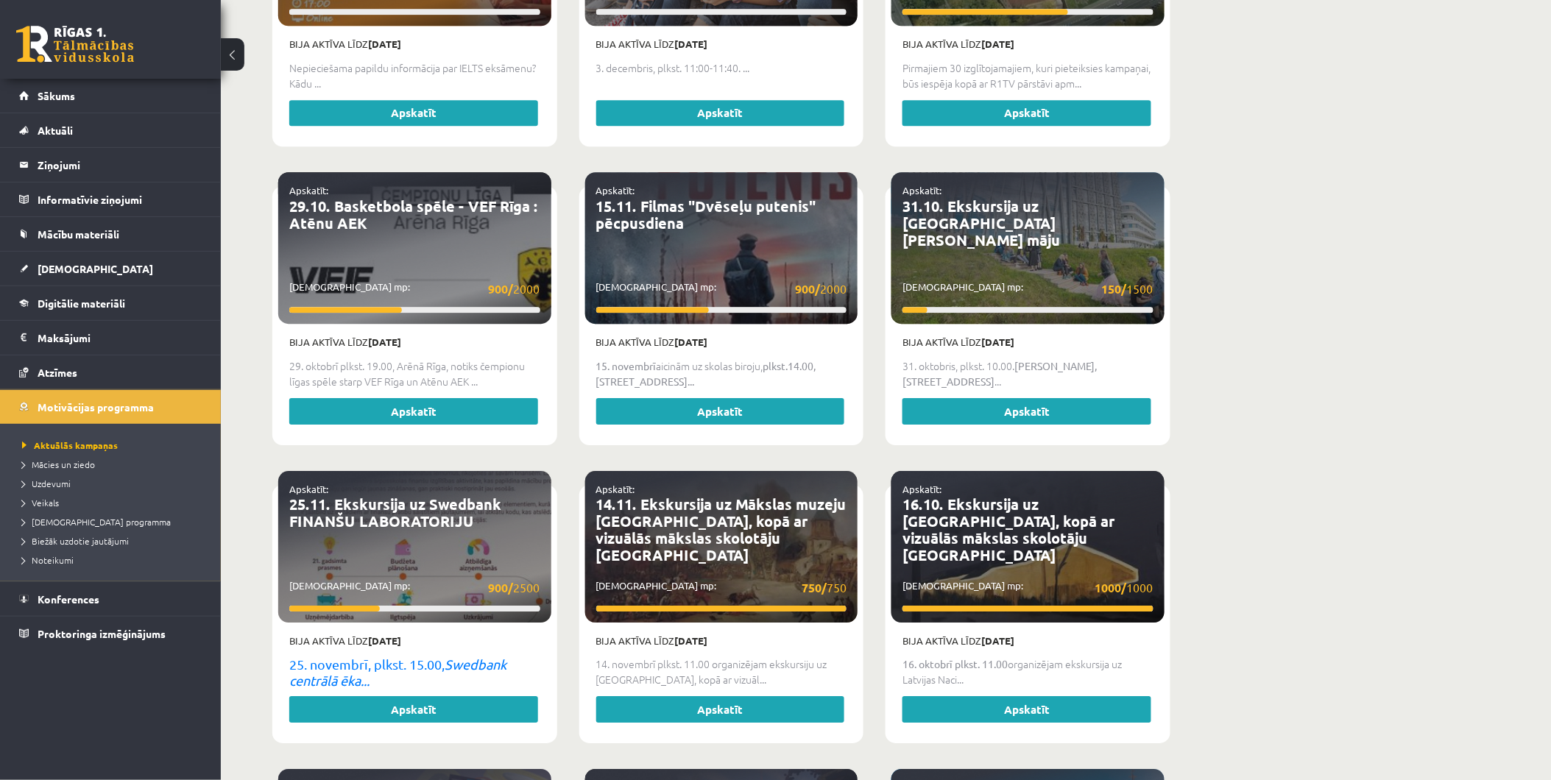
scroll to position [1507, 0]
